Goal: Task Accomplishment & Management: Manage account settings

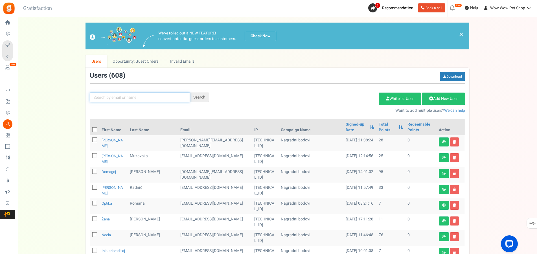
click at [145, 98] on input "text" at bounding box center [140, 98] width 100 height 10
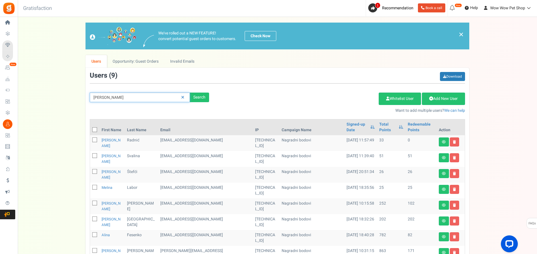
drag, startPoint x: 125, startPoint y: 101, endPoint x: 72, endPoint y: 98, distance: 53.7
click at [90, 98] on input "[PERSON_NAME]" at bounding box center [140, 98] width 100 height 10
type input "aljino"
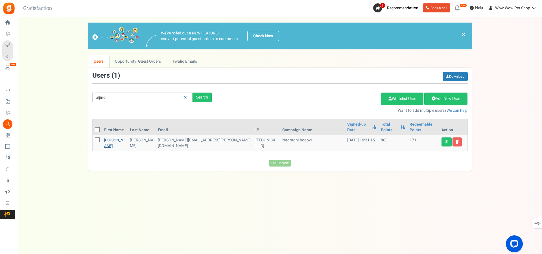
click at [111, 137] on link "[PERSON_NAME]" at bounding box center [113, 142] width 19 height 11
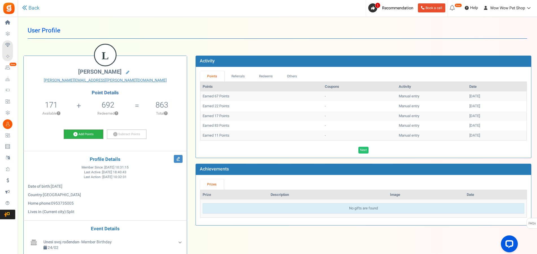
click at [86, 133] on link "Add Points" at bounding box center [84, 135] width 40 height 10
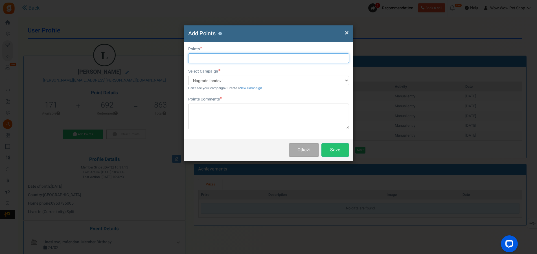
click at [207, 61] on input "text" at bounding box center [268, 58] width 161 height 10
type input "15"
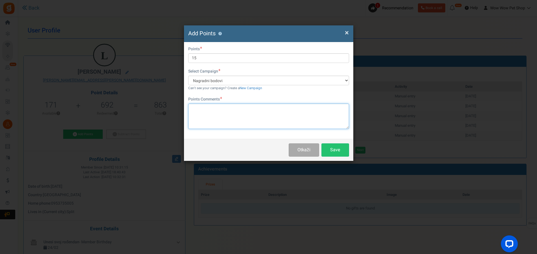
click at [207, 111] on textarea at bounding box center [268, 116] width 161 height 25
click at [217, 110] on textarea "Račun 15936" at bounding box center [268, 116] width 161 height 25
type textarea "Račun 1593"
click at [335, 152] on button "Save" at bounding box center [335, 149] width 28 height 13
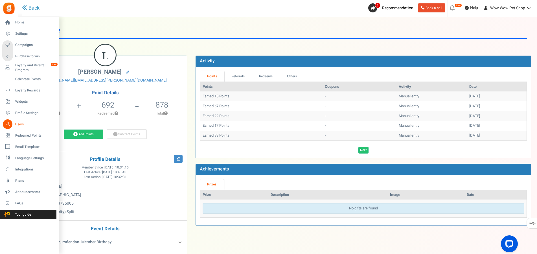
click at [14, 124] on link "Users" at bounding box center [29, 124] width 54 height 10
